Goal: Information Seeking & Learning: Learn about a topic

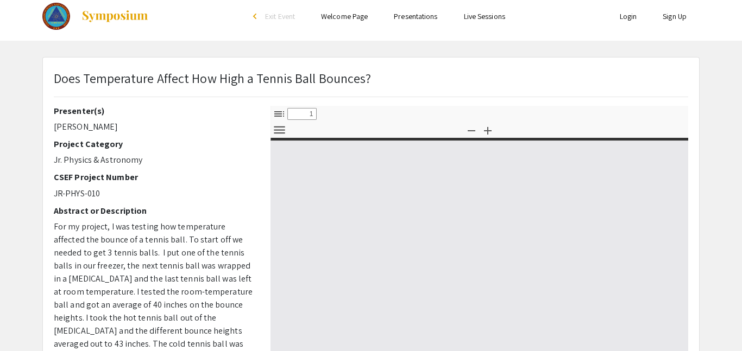
select select "custom"
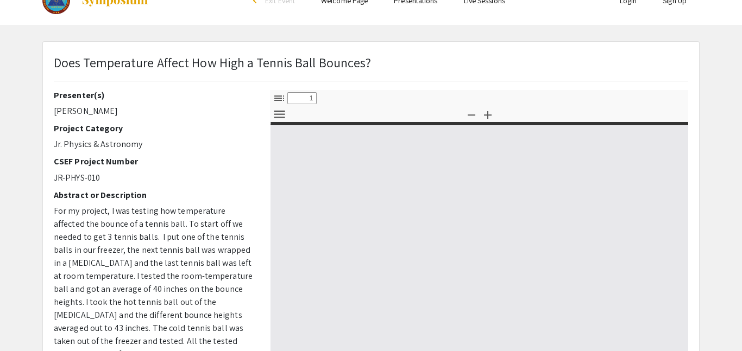
type input "0"
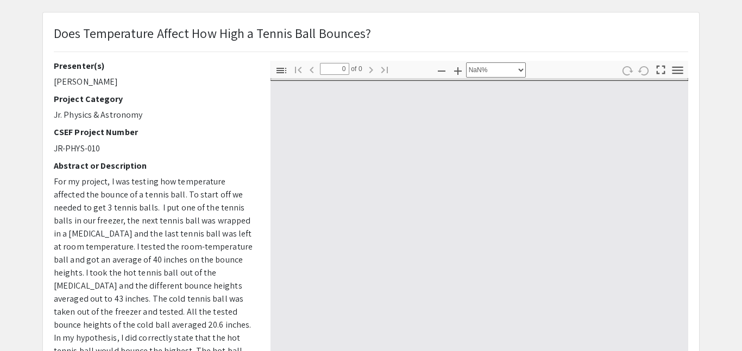
select select "auto"
type input "1"
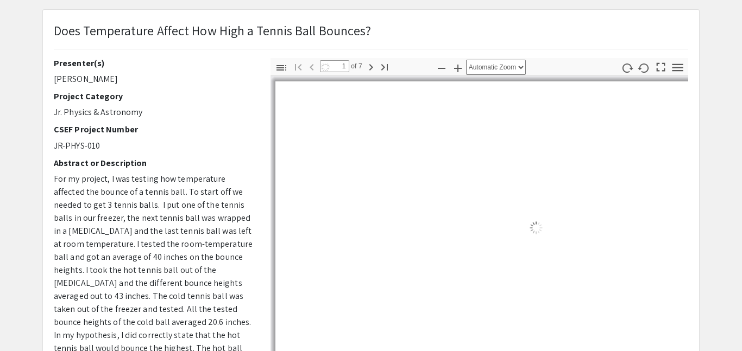
select select "auto"
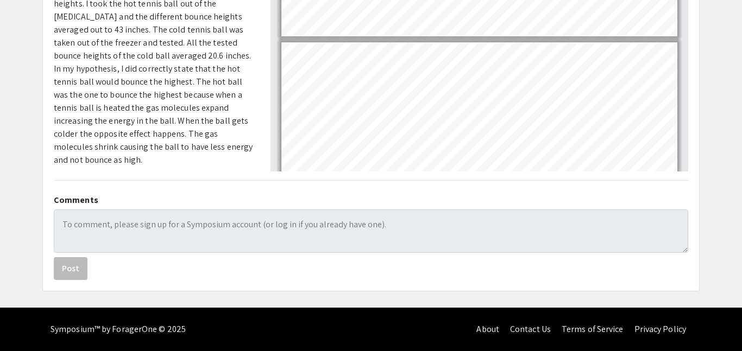
scroll to position [0, 0]
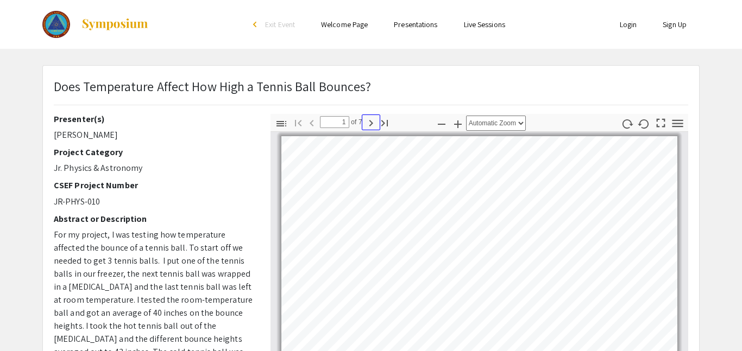
click at [369, 122] on icon "button" at bounding box center [370, 123] width 13 height 13
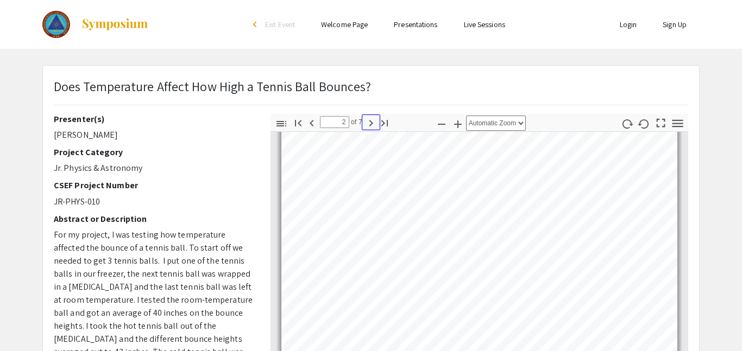
click at [369, 122] on icon "button" at bounding box center [370, 123] width 13 height 13
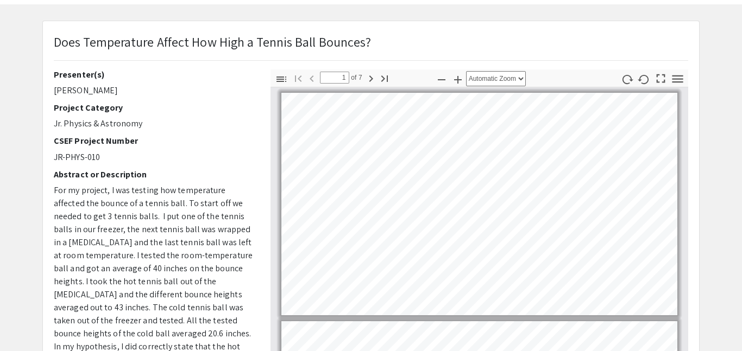
scroll to position [43, 0]
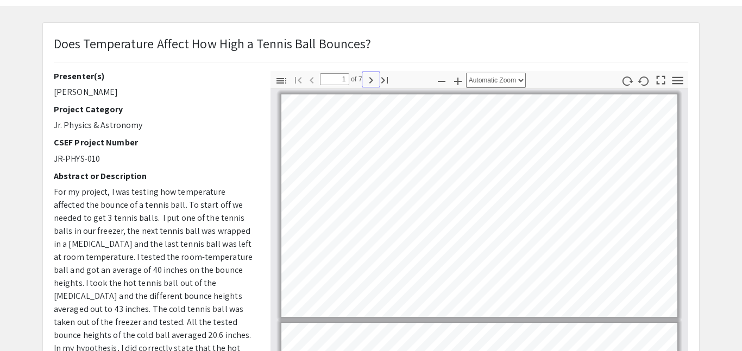
click at [364, 76] on icon "button" at bounding box center [370, 80] width 13 height 13
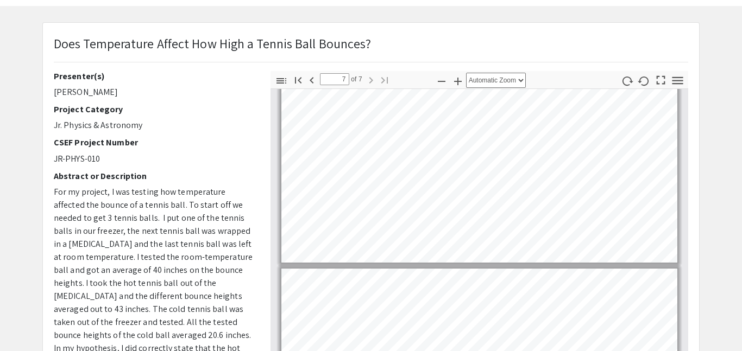
scroll to position [1242, 0]
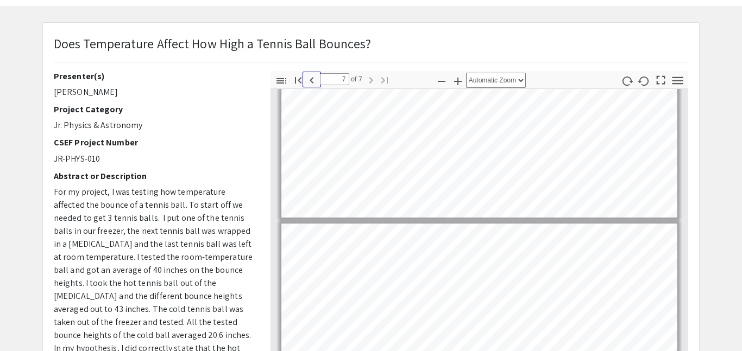
click at [308, 80] on icon "button" at bounding box center [311, 80] width 13 height 13
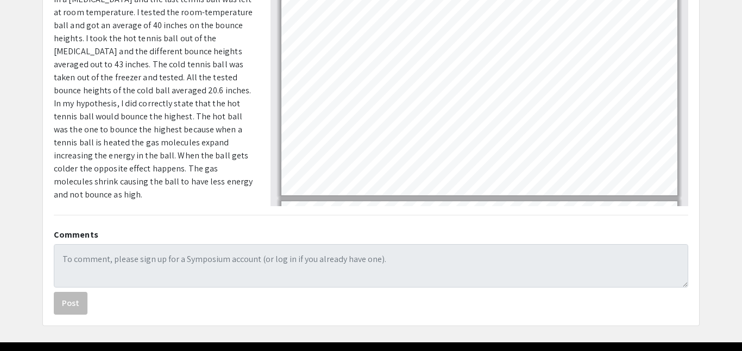
scroll to position [290, 0]
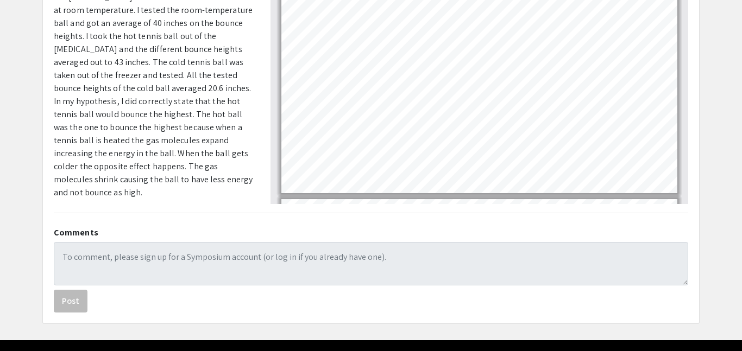
type input "7"
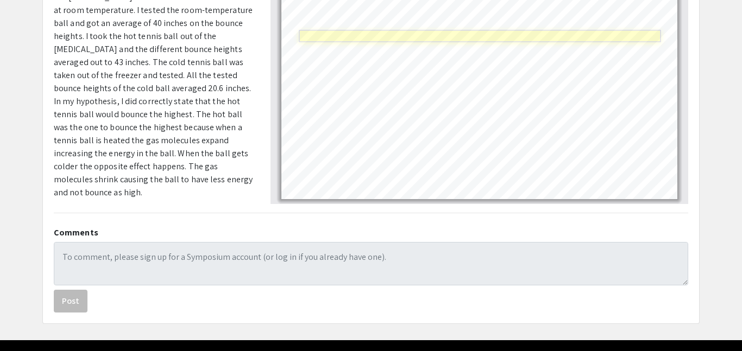
click at [349, 34] on link "Page 7" at bounding box center [480, 36] width 362 height 12
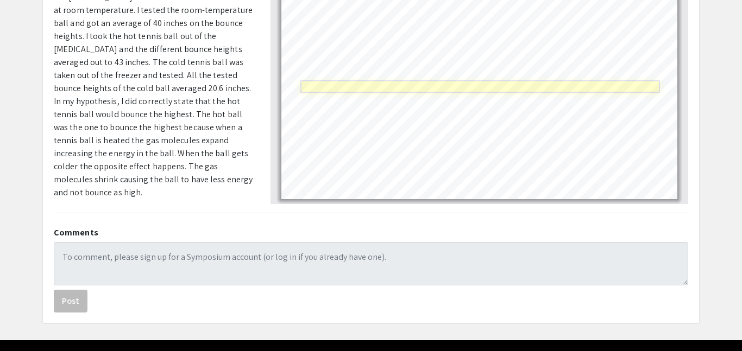
click at [328, 87] on link "Page 7" at bounding box center [479, 87] width 359 height 12
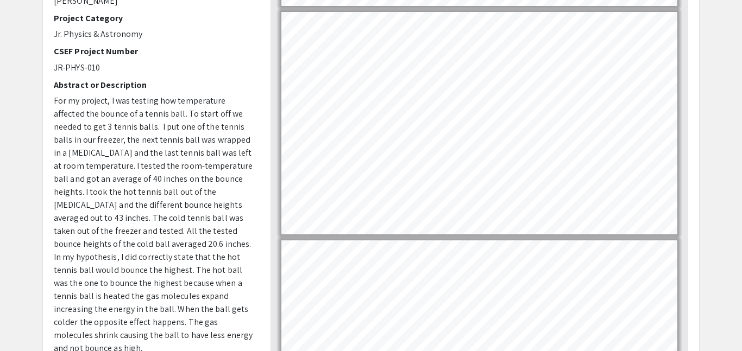
scroll to position [0, 0]
